Goal: Task Accomplishment & Management: Complete application form

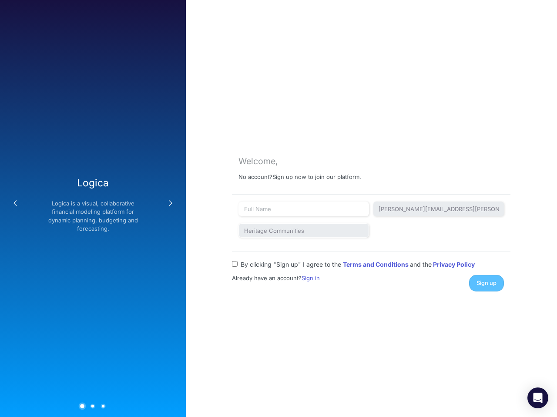
click at [15, 203] on button "Previous" at bounding box center [15, 203] width 17 height 17
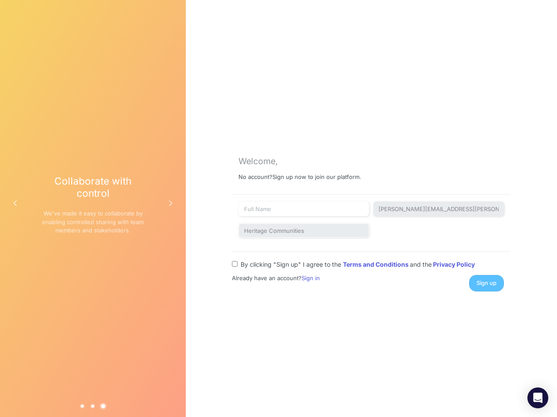
click at [93, 209] on div "Collaborate with control We've made it easy to collaborate by enabling controll…" at bounding box center [93, 208] width 102 height 67
click at [170, 203] on button "Next" at bounding box center [170, 203] width 17 height 17
click at [82, 406] on button "1" at bounding box center [82, 406] width 5 height 5
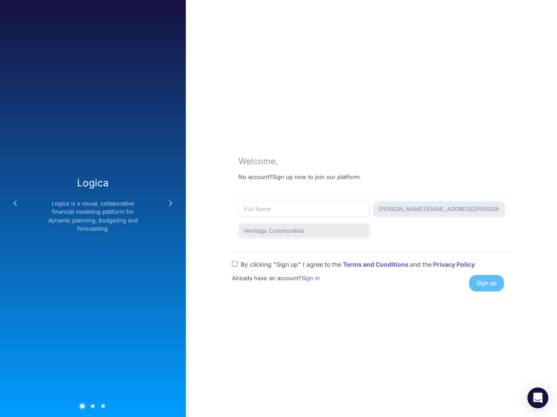
click at [93, 406] on button "2" at bounding box center [92, 406] width 5 height 5
click at [103, 406] on button "3" at bounding box center [103, 406] width 5 height 5
click at [486, 283] on div "Sign up" at bounding box center [439, 283] width 143 height 16
click at [537, 398] on icon "Open Intercom Messenger" at bounding box center [537, 398] width 9 height 10
